Goal: Complete application form

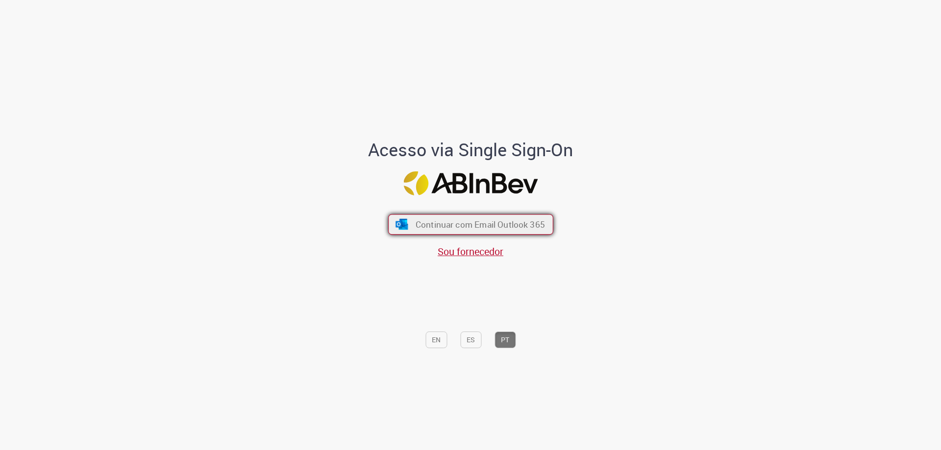
click at [449, 226] on span "Continuar com Email Outlook 365" at bounding box center [479, 224] width 129 height 11
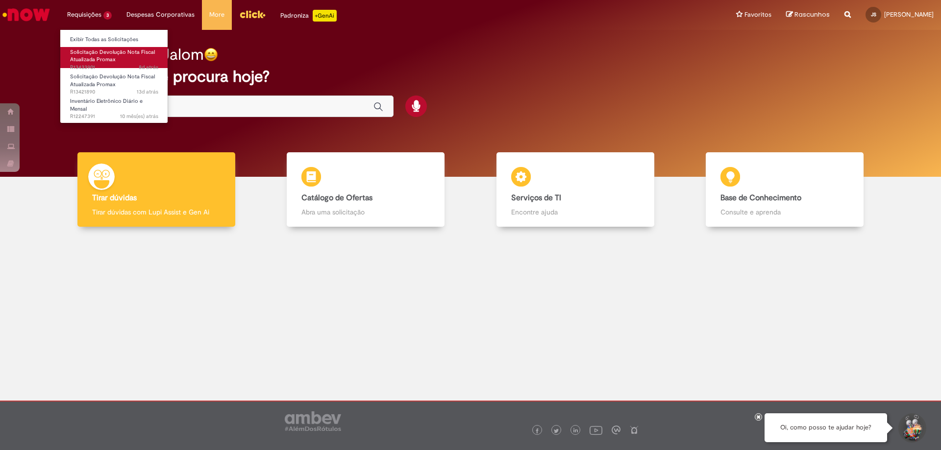
click at [81, 63] on span "Solicitação Devolução Nota Fiscal Atualizada Promax" at bounding box center [112, 56] width 85 height 15
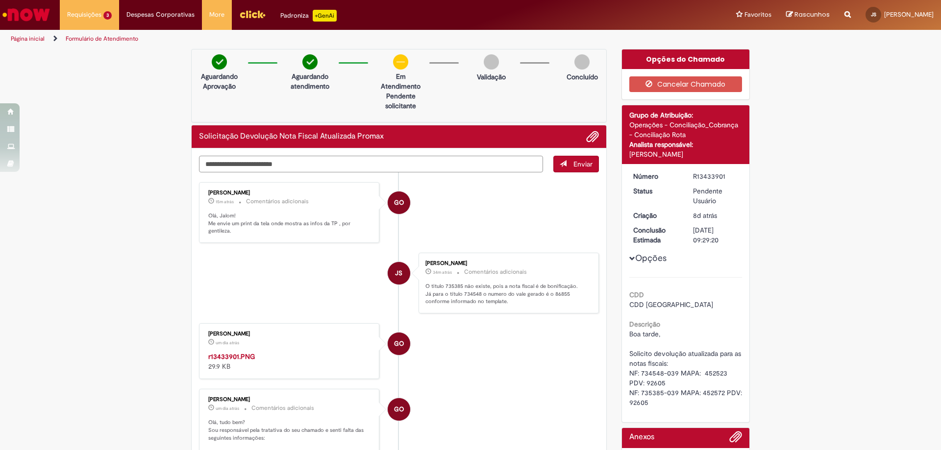
click at [220, 161] on textarea "Digite sua mensagem aqui..." at bounding box center [371, 164] width 344 height 17
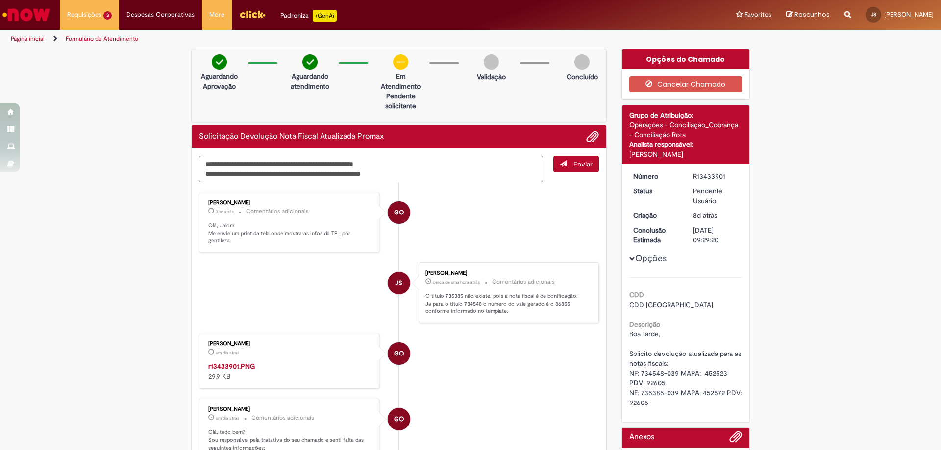
type textarea "**********"
